Goal: Task Accomplishment & Management: Complete application form

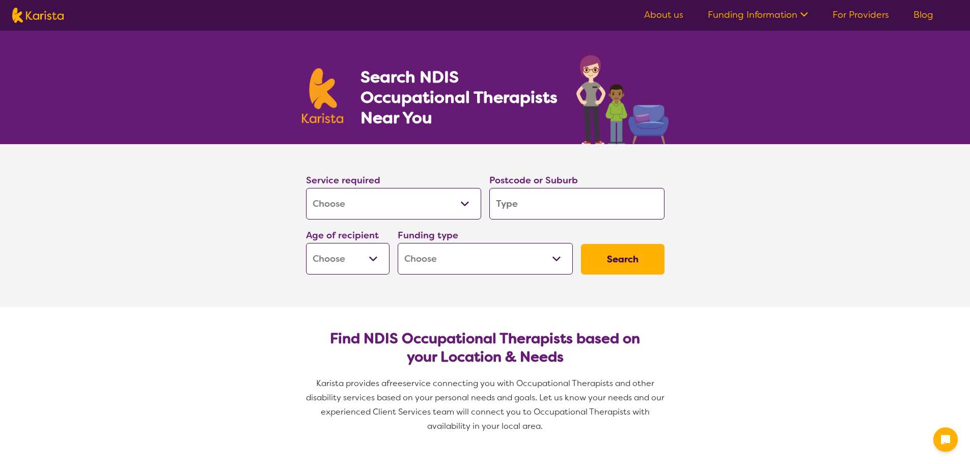
select select "[MEDICAL_DATA]"
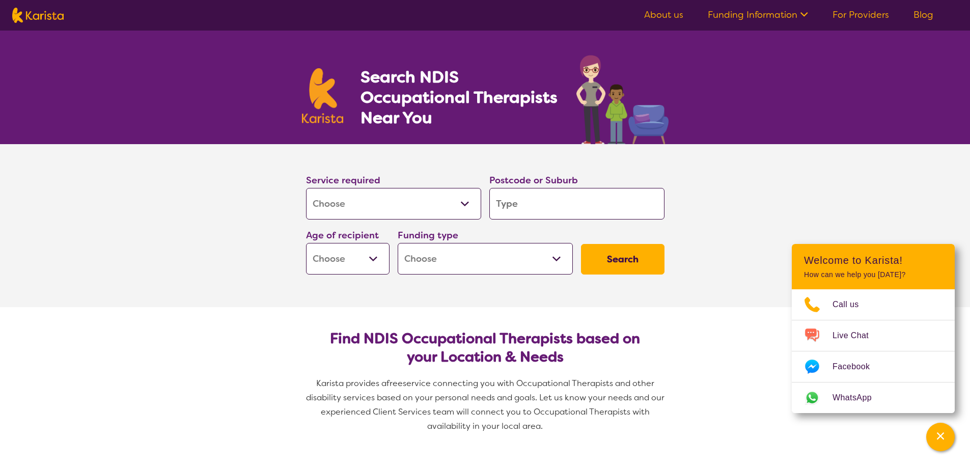
click at [564, 206] on input "search" at bounding box center [576, 204] width 175 height 32
type input "2262"
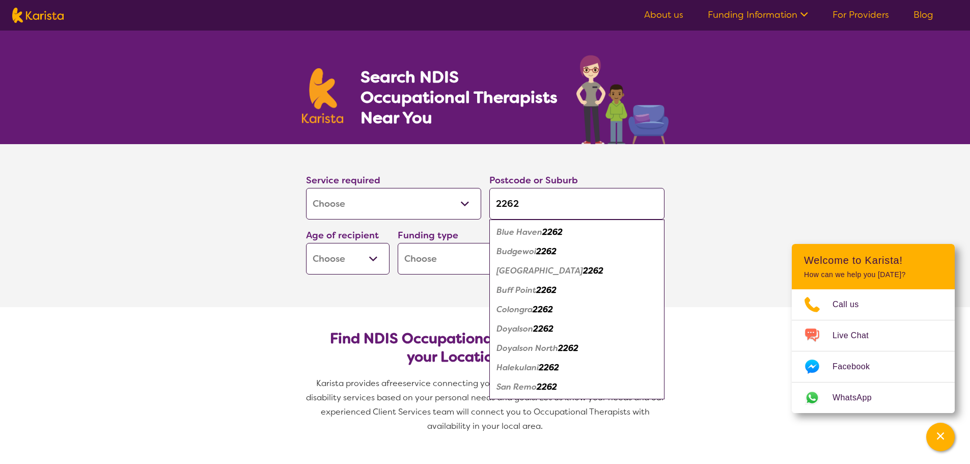
click at [356, 263] on select "Early Childhood - 0 to 9 Child - 10 to 11 Adolescent - 12 to 17 Adult - 18 to 6…" at bounding box center [347, 259] width 83 height 32
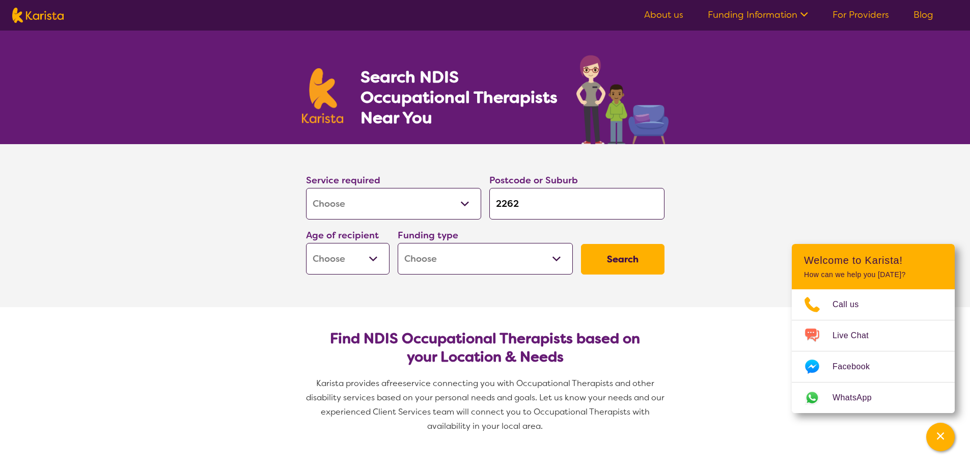
click at [358, 263] on select "Early Childhood - 0 to 9 Child - 10 to 11 Adolescent - 12 to 17 Adult - 18 to 6…" at bounding box center [347, 259] width 83 height 32
click at [446, 250] on select "Home Care Package (HCP) National Disability Insurance Scheme (NDIS) I don't know" at bounding box center [484, 259] width 175 height 32
click at [622, 251] on button "Search" at bounding box center [622, 259] width 83 height 31
click at [349, 250] on select "Early Childhood - 0 to 9 Child - 10 to 11 Adolescent - 12 to 17 Adult - 18 to 6…" at bounding box center [347, 259] width 83 height 32
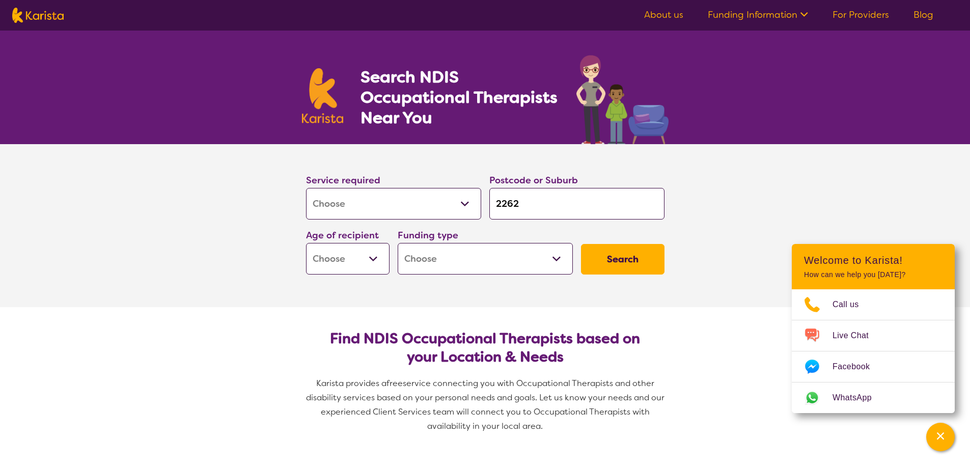
select select "AD"
click at [306, 243] on select "Early Childhood - 0 to 9 Child - 10 to 11 Adolescent - 12 to 17 Adult - 18 to 6…" at bounding box center [347, 259] width 83 height 32
select select "AD"
click at [495, 263] on select "Home Care Package (HCP) National Disability Insurance Scheme (NDIS) I don't know" at bounding box center [484, 259] width 175 height 32
select select "NDIS"
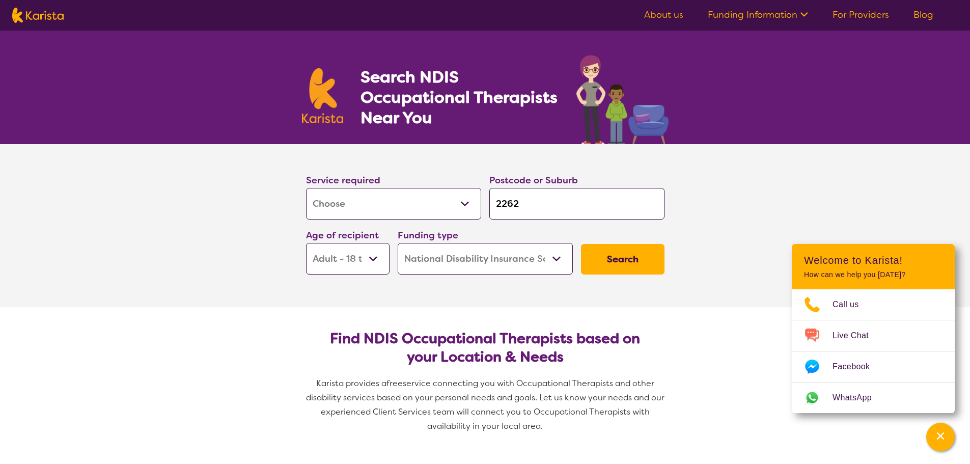
click at [397, 243] on select "Home Care Package (HCP) National Disability Insurance Scheme (NDIS) I don't know" at bounding box center [484, 259] width 175 height 32
select select "NDIS"
click at [627, 256] on button "Search" at bounding box center [622, 259] width 83 height 31
